Goal: Transaction & Acquisition: Book appointment/travel/reservation

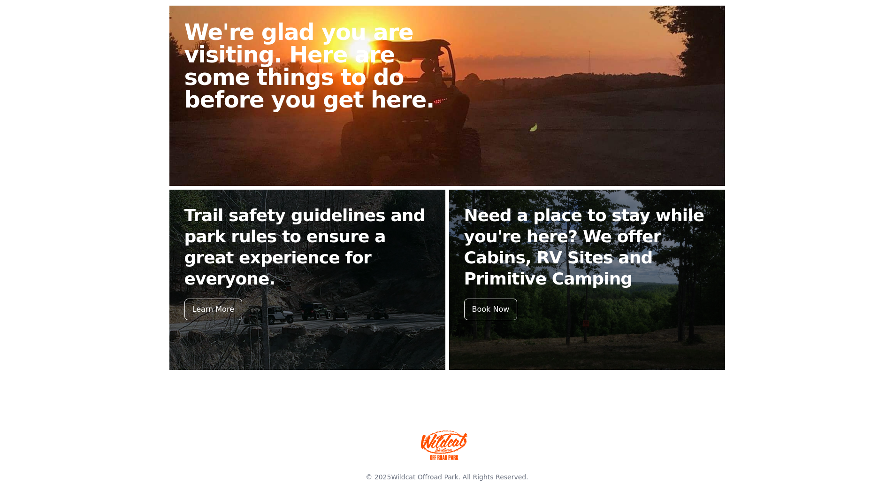
scroll to position [261, 0]
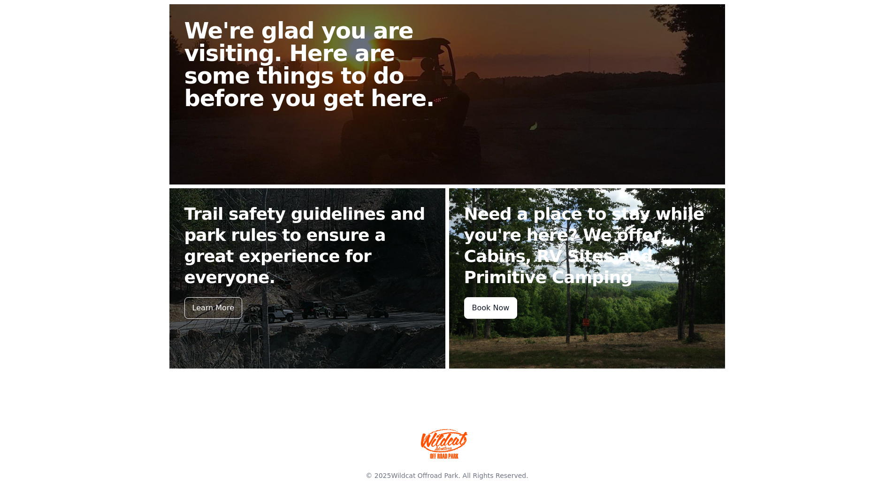
click at [490, 309] on div "Book Now" at bounding box center [491, 308] width 54 height 22
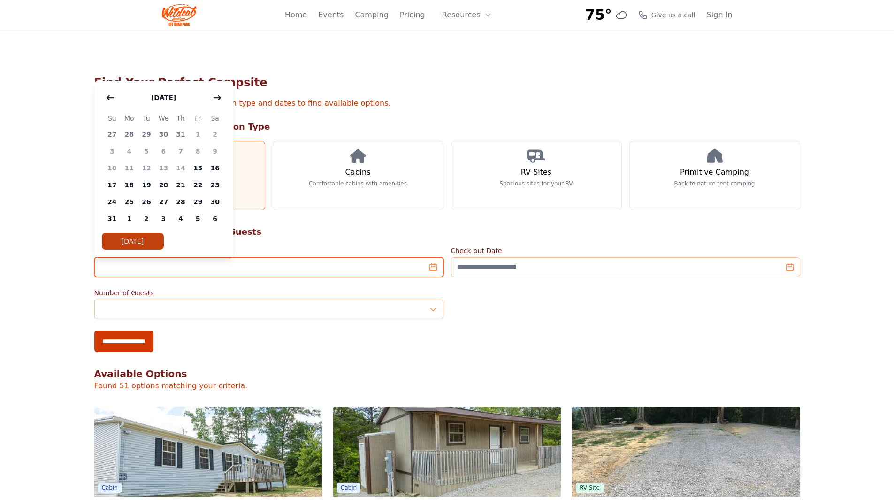
click at [152, 271] on input "Check-in Date" at bounding box center [268, 267] width 349 height 20
click at [216, 100] on icon "button" at bounding box center [218, 98] width 8 height 8
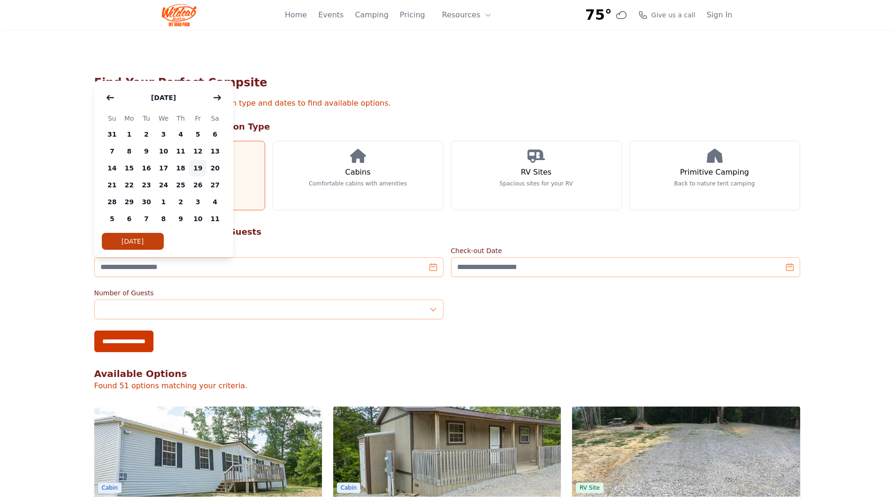
click at [195, 163] on span "19" at bounding box center [197, 168] width 17 height 17
type input "**********"
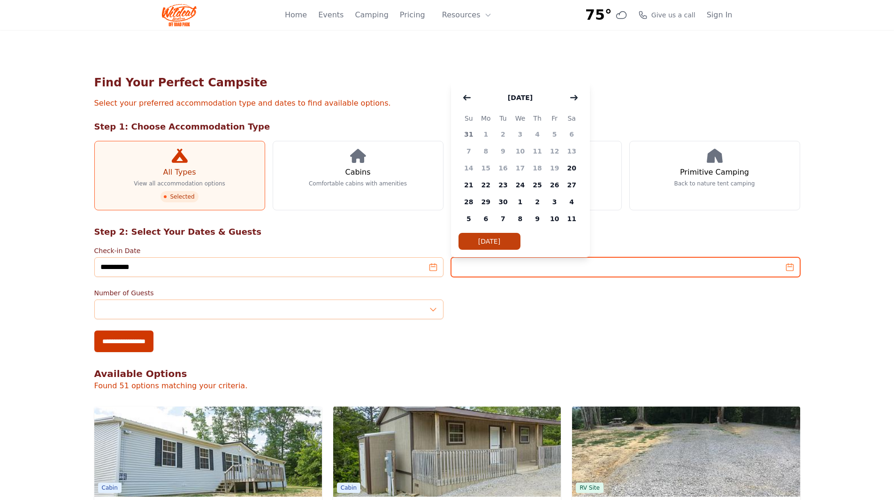
click at [495, 268] on input "Check-out Date" at bounding box center [625, 267] width 349 height 20
click at [467, 183] on span "21" at bounding box center [468, 184] width 17 height 17
type input "**********"
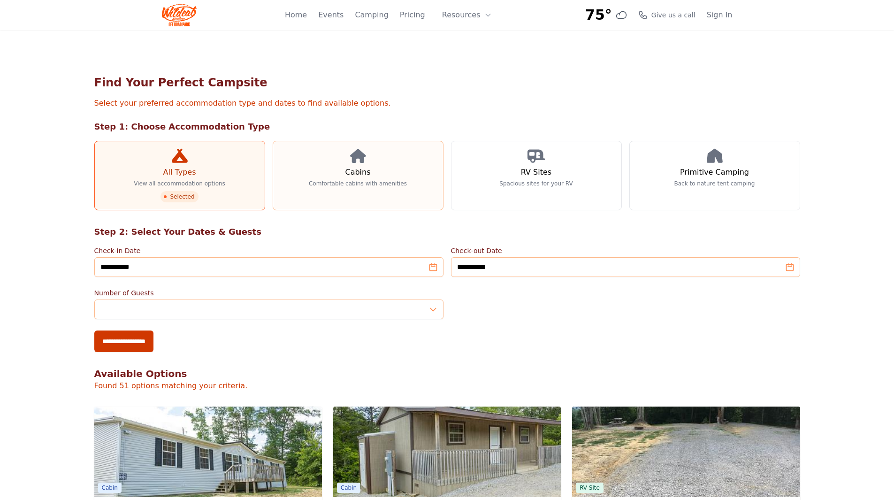
click at [337, 171] on link "Cabins Comfortable cabins with amenities" at bounding box center [358, 175] width 171 height 69
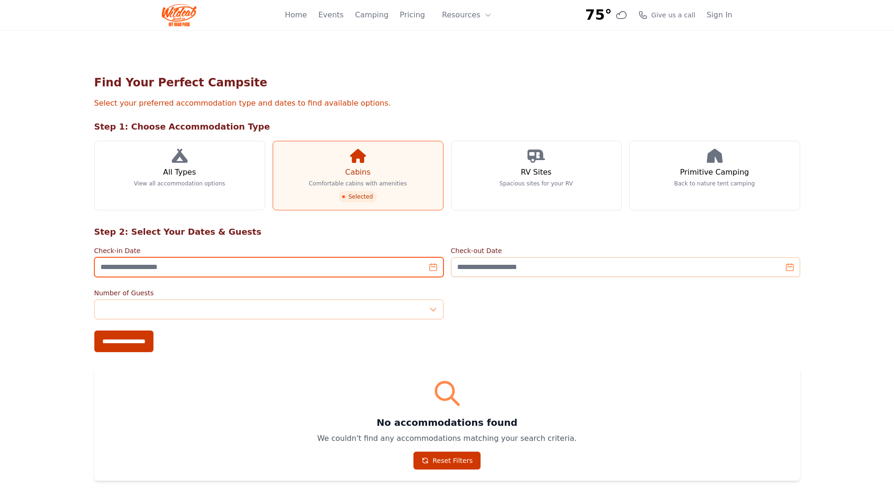
click at [314, 269] on input "Check-in Date" at bounding box center [268, 267] width 349 height 20
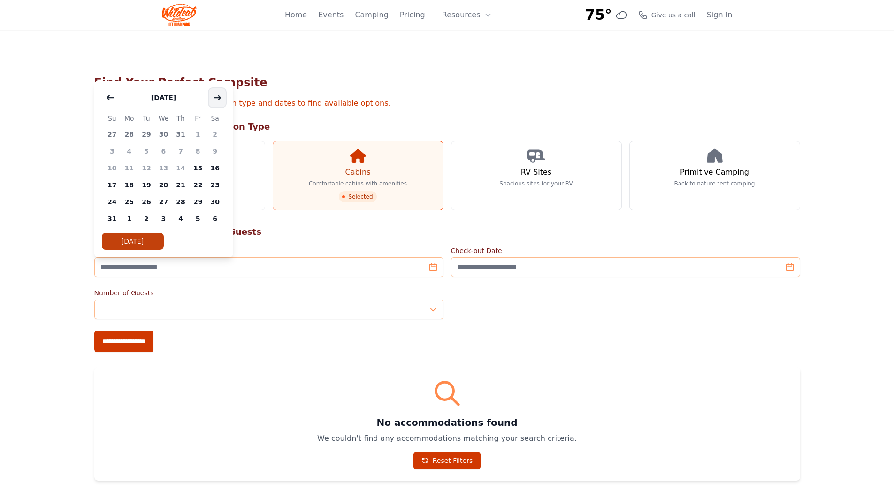
click at [215, 95] on icon "button" at bounding box center [218, 98] width 8 height 8
click at [202, 162] on span "19" at bounding box center [197, 168] width 17 height 17
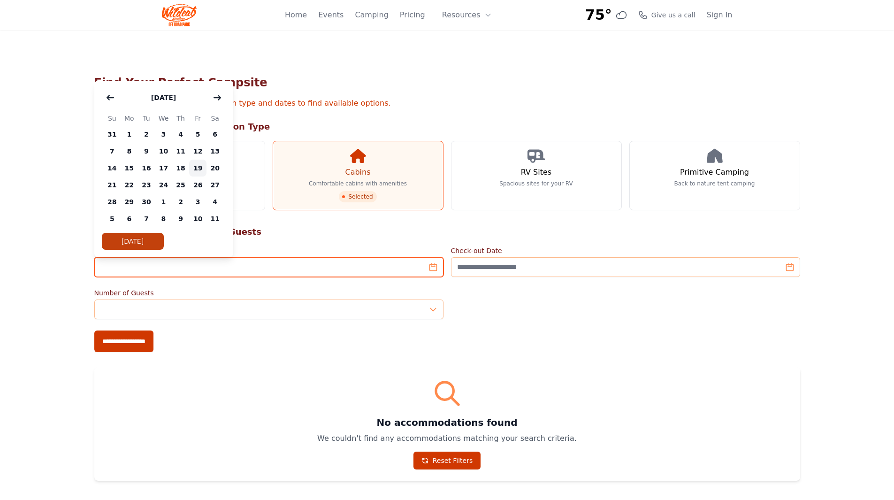
type input "**********"
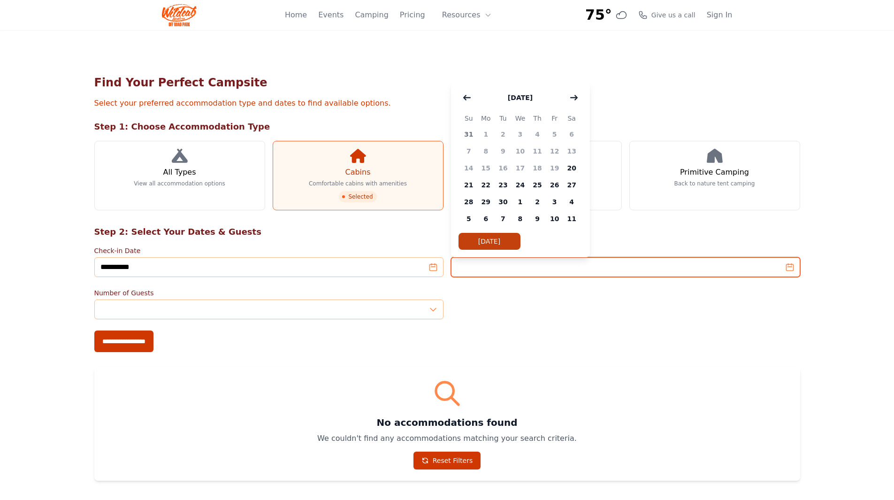
click at [491, 268] on input "Check-out Date" at bounding box center [625, 267] width 349 height 20
click at [472, 184] on span "21" at bounding box center [468, 184] width 17 height 17
type input "**********"
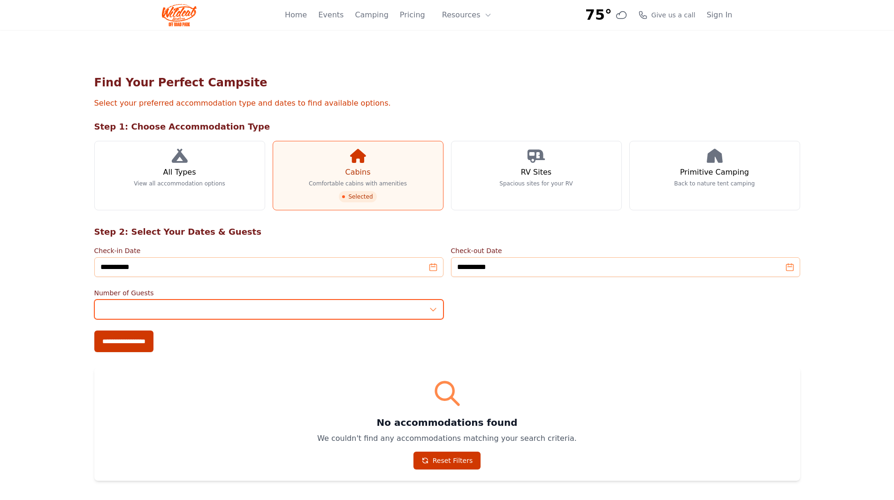
click at [432, 306] on input "*" at bounding box center [268, 309] width 349 height 20
type input "*"
click at [432, 306] on input "*" at bounding box center [268, 309] width 349 height 20
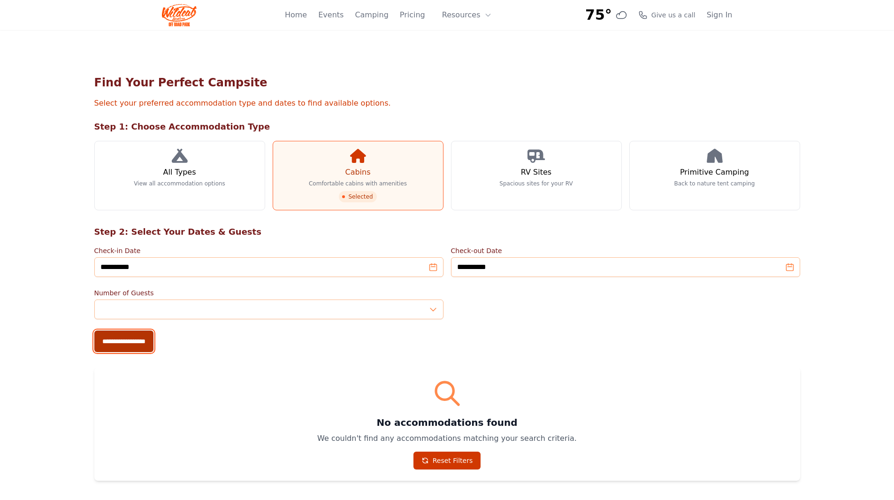
click at [115, 343] on input "**********" at bounding box center [123, 341] width 59 height 22
type input "**********"
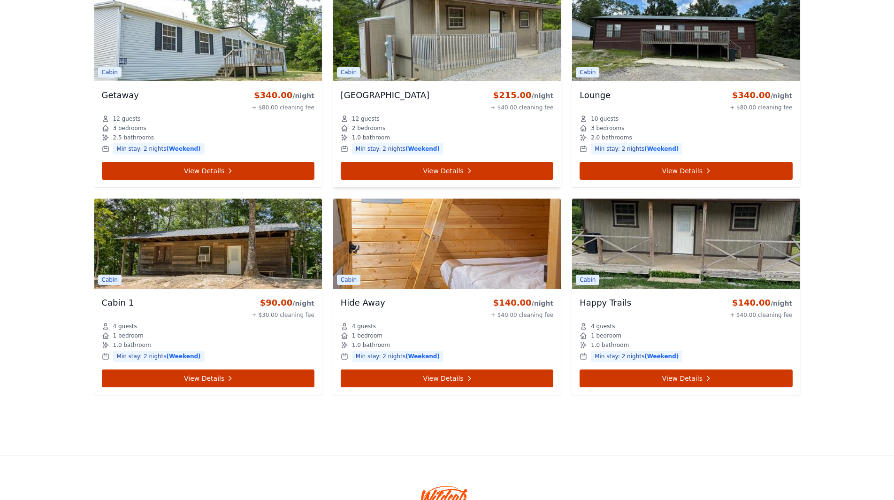
scroll to position [550, 0]
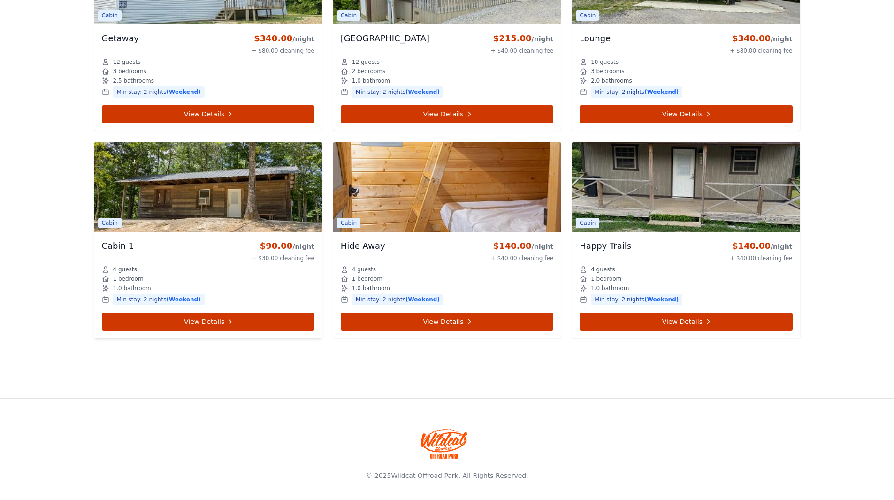
click at [237, 185] on img at bounding box center [208, 187] width 228 height 90
click at [200, 323] on link "View Details" at bounding box center [208, 322] width 213 height 18
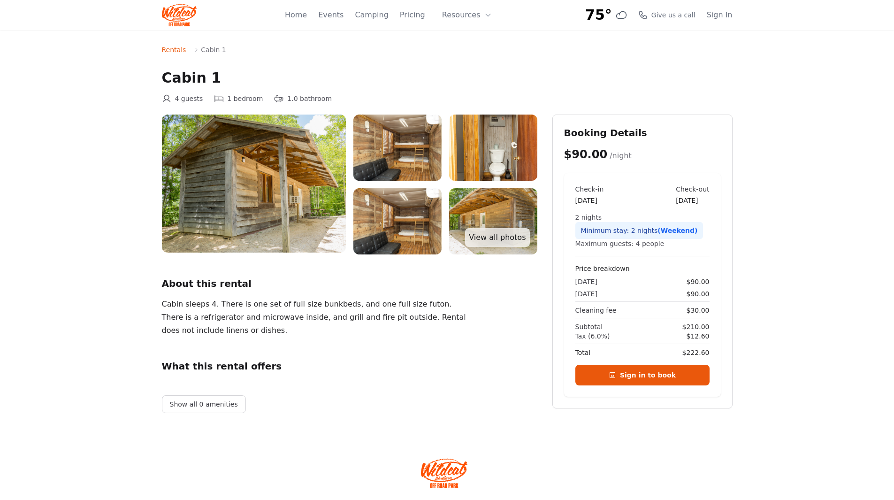
scroll to position [550, 0]
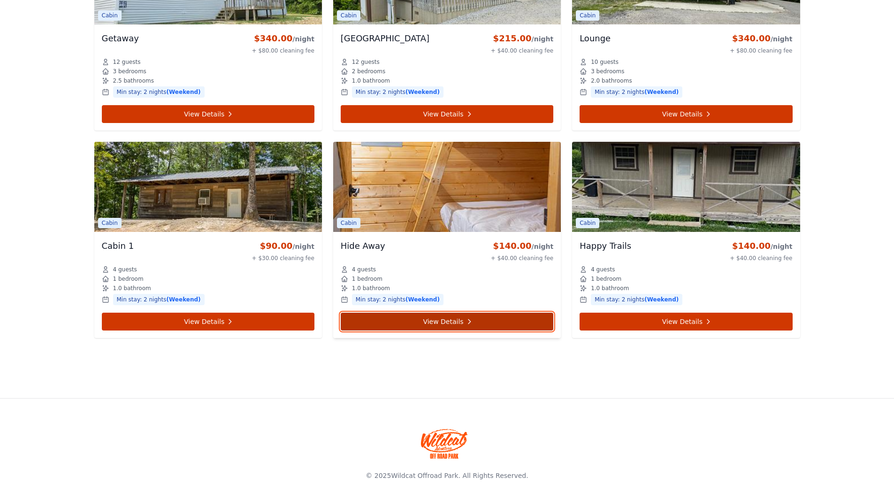
click at [422, 325] on link "View Details" at bounding box center [447, 322] width 213 height 18
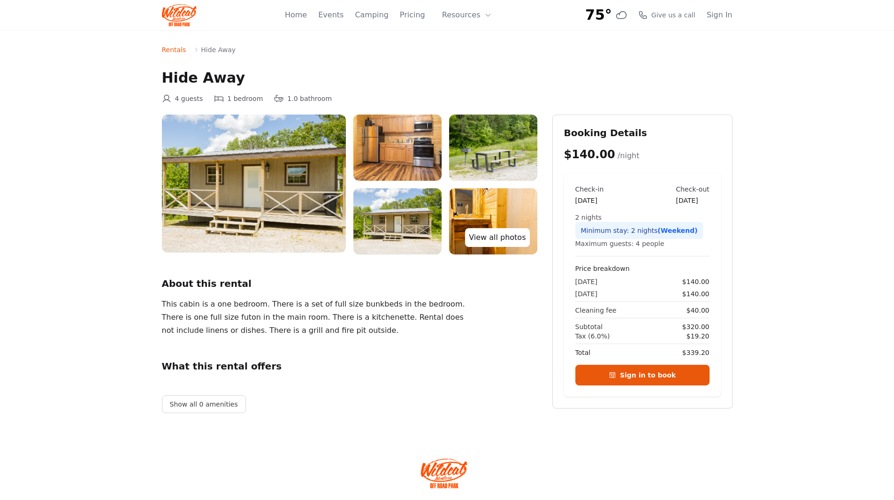
click at [486, 237] on link "View all photos" at bounding box center [497, 237] width 64 height 19
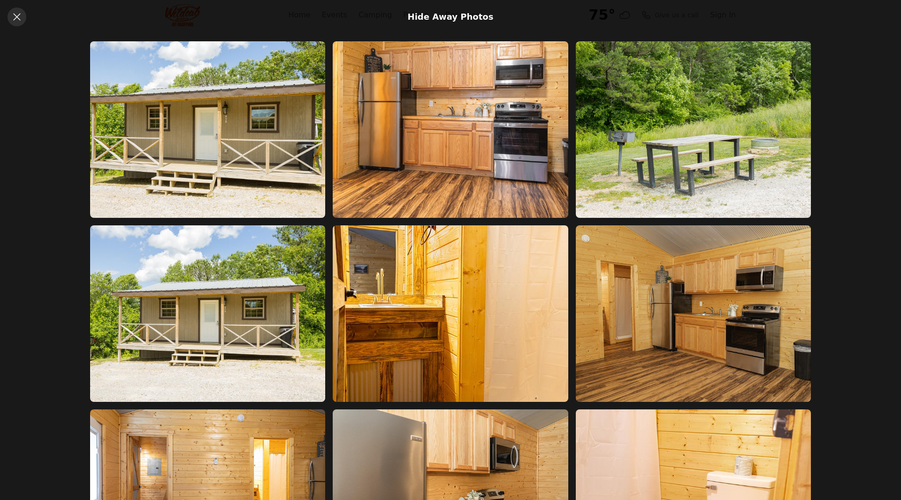
click at [21, 17] on icon at bounding box center [16, 16] width 11 height 11
click at [15, 20] on icon at bounding box center [16, 16] width 11 height 11
click at [19, 20] on icon at bounding box center [16, 16] width 11 height 11
